Goal: Transaction & Acquisition: Purchase product/service

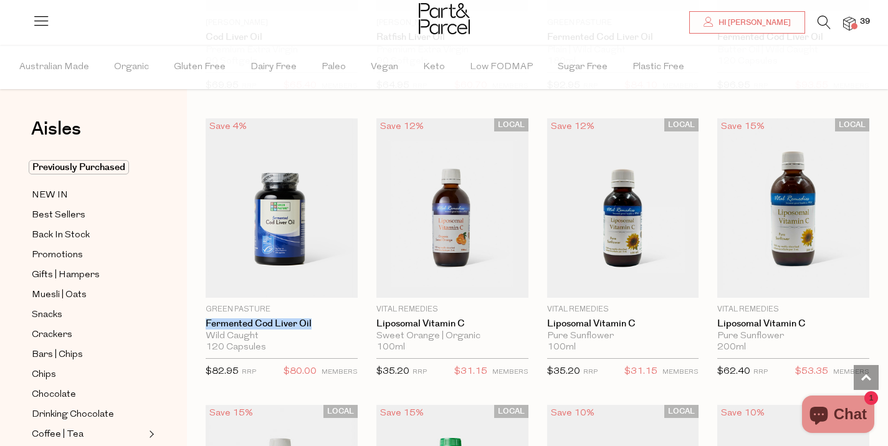
click at [854, 24] on span at bounding box center [854, 26] width 6 height 6
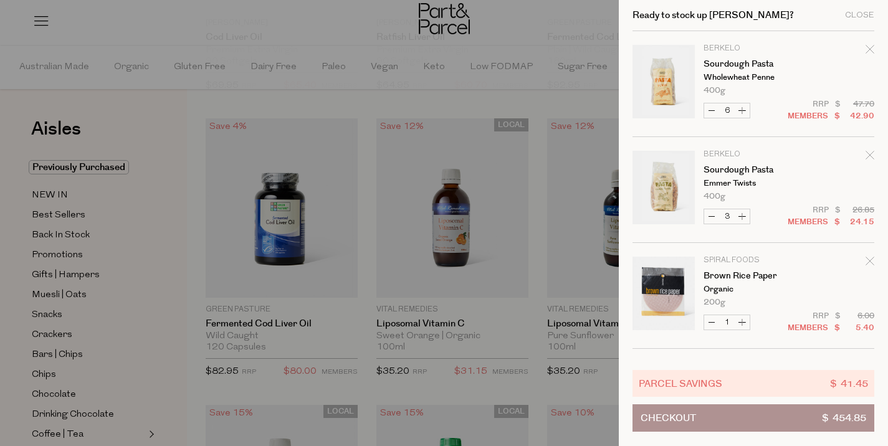
click at [571, 101] on div at bounding box center [444, 223] width 888 height 446
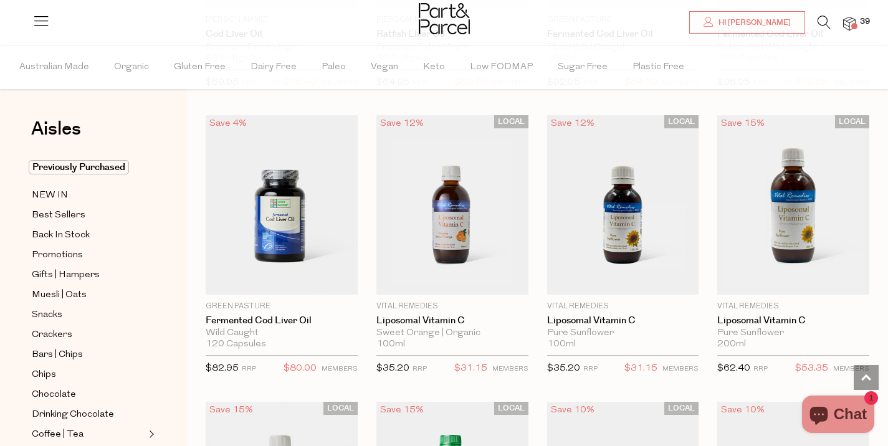
scroll to position [3792, 0]
click at [848, 31] on li "39" at bounding box center [843, 24] width 25 height 17
click at [849, 26] on img at bounding box center [849, 24] width 12 height 14
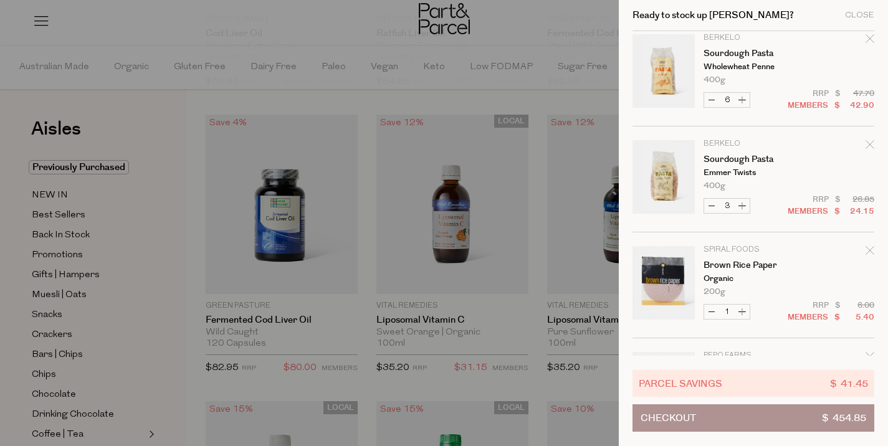
scroll to position [0, 0]
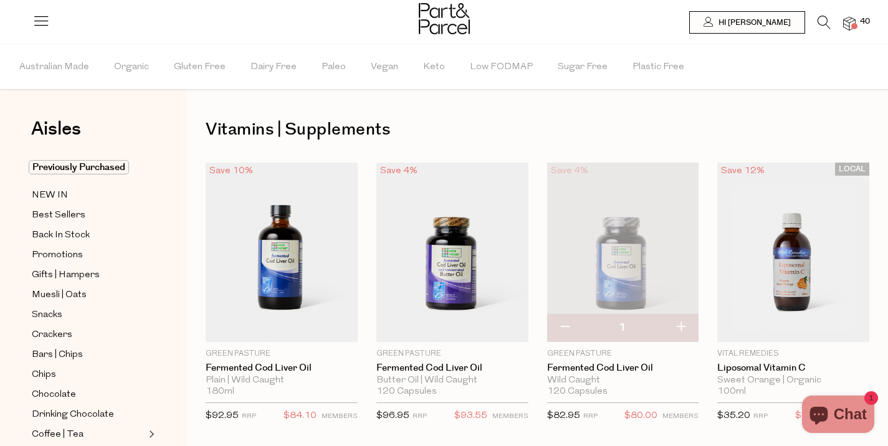
click at [850, 31] on img at bounding box center [849, 24] width 12 height 14
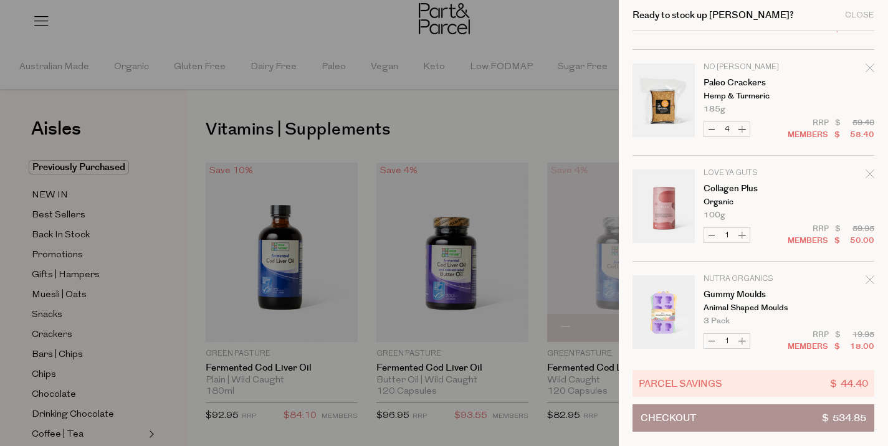
scroll to position [1794, 0]
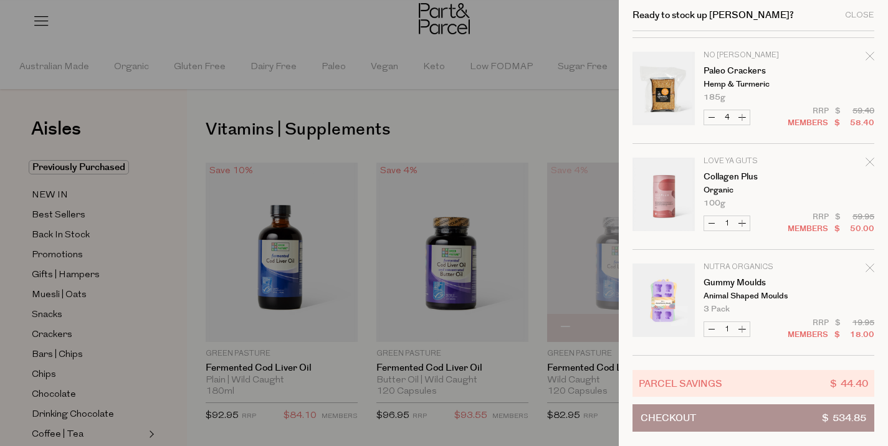
click at [583, 135] on div at bounding box center [444, 223] width 888 height 446
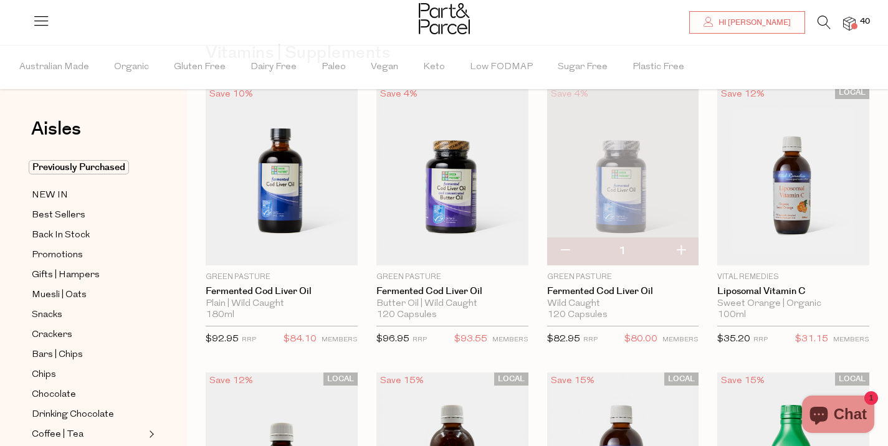
scroll to position [81, 0]
